Goal: Task Accomplishment & Management: Manage account settings

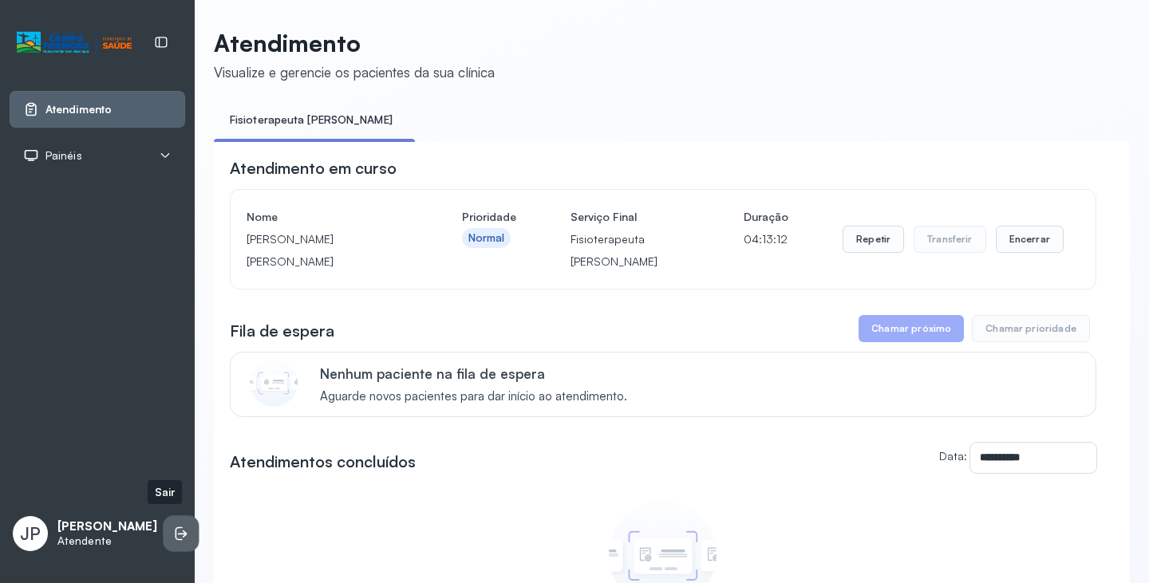
click at [164, 519] on li at bounding box center [181, 533] width 35 height 35
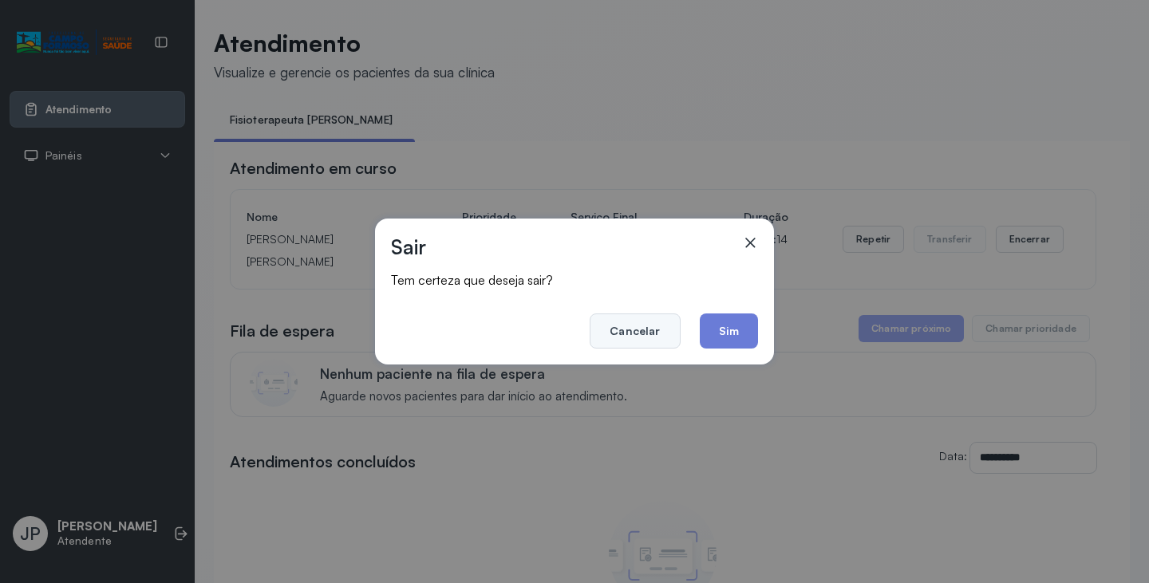
click at [619, 341] on button "Cancelar" at bounding box center [634, 330] width 90 height 35
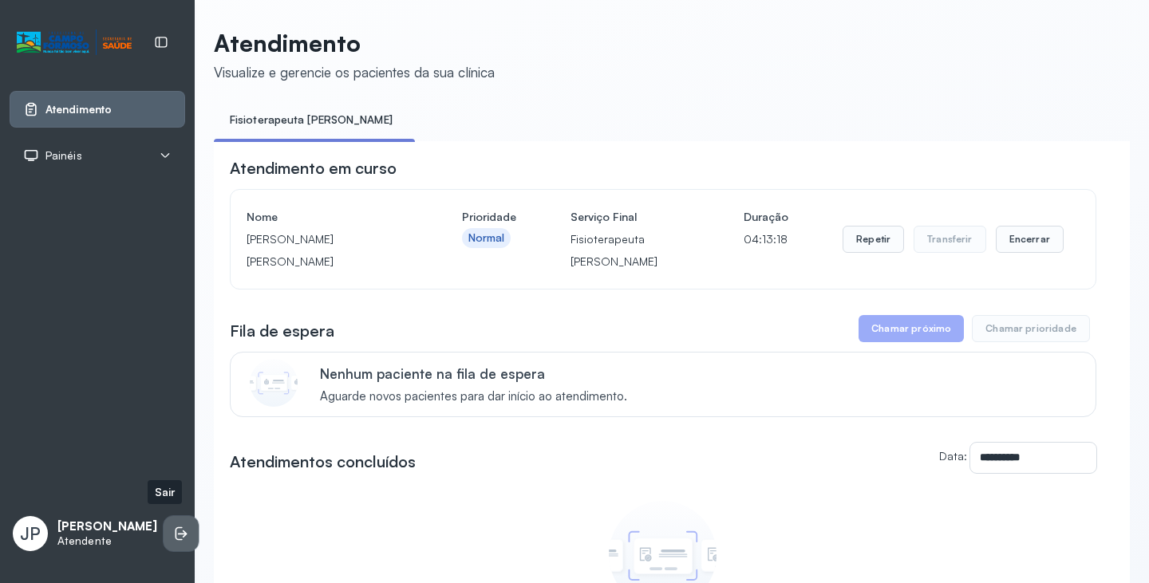
click at [175, 535] on icon at bounding box center [178, 534] width 7 height 14
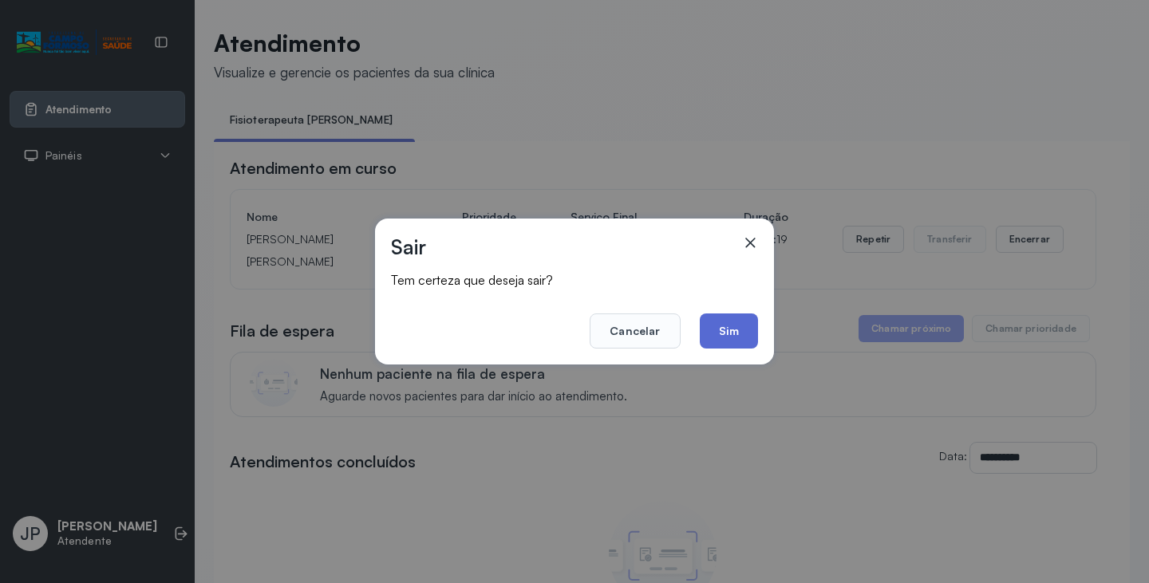
click at [750, 341] on button "Sim" at bounding box center [729, 330] width 58 height 35
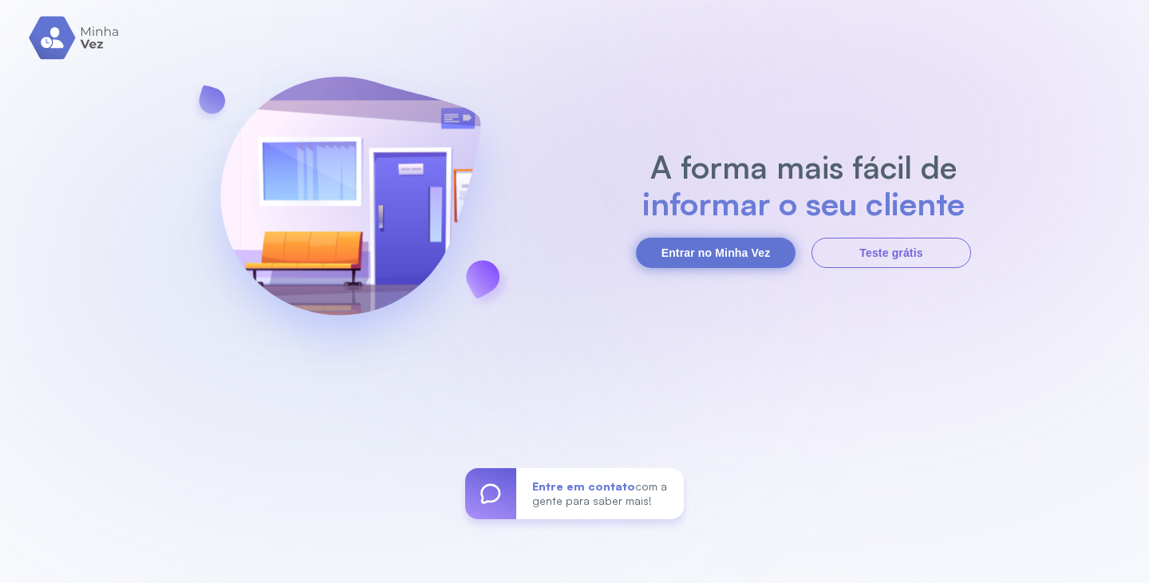
click at [736, 242] on button "Entrar no Minha Vez" at bounding box center [716, 253] width 160 height 30
